Goal: Transaction & Acquisition: Download file/media

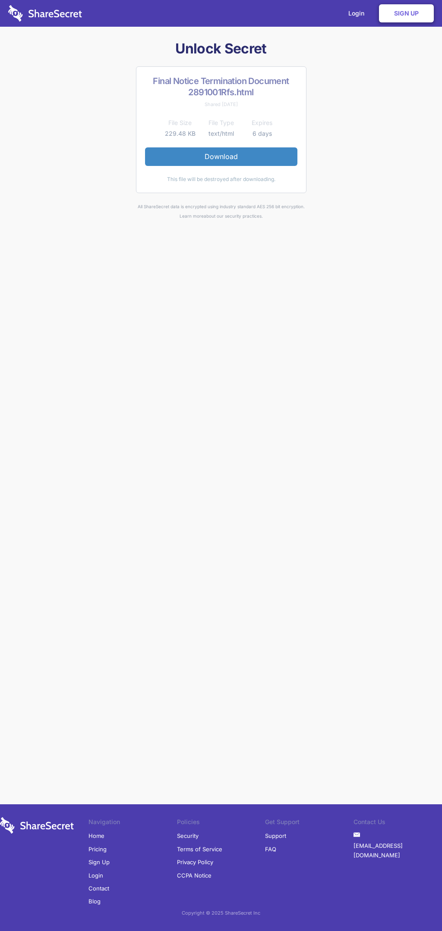
click at [221, 157] on link "Download" at bounding box center [221, 156] width 152 height 18
